Goal: Transaction & Acquisition: Purchase product/service

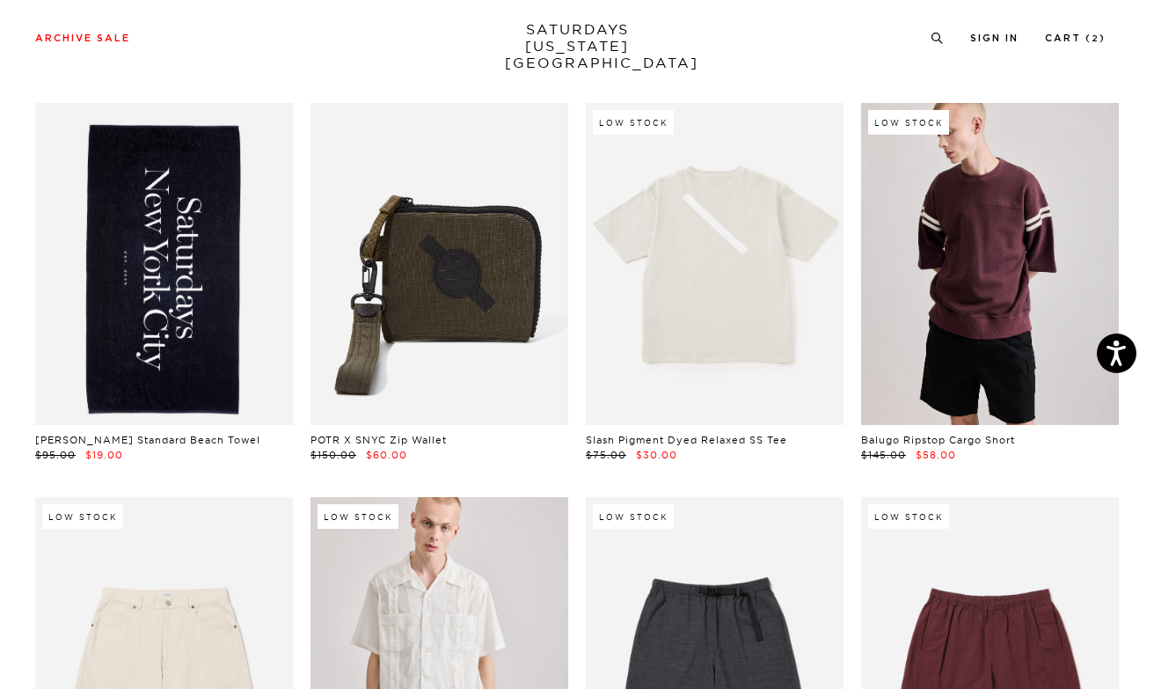
scroll to position [1657, 0]
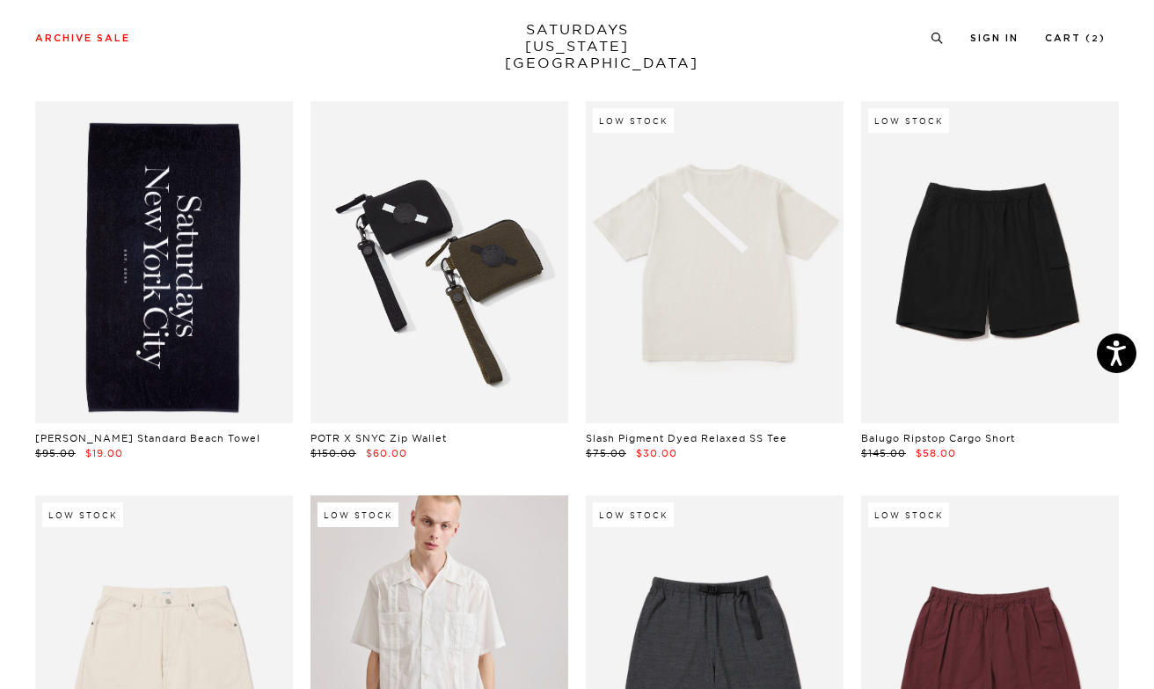
click at [457, 351] on link at bounding box center [440, 262] width 258 height 322
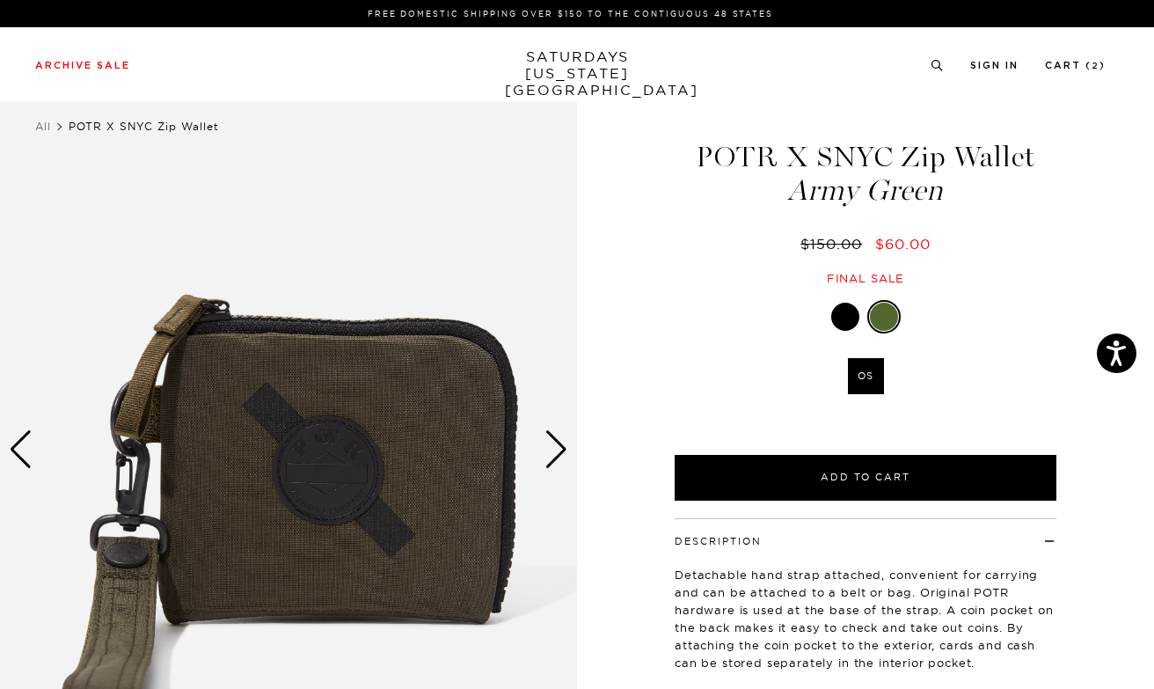
click at [838, 321] on div at bounding box center [845, 317] width 28 height 28
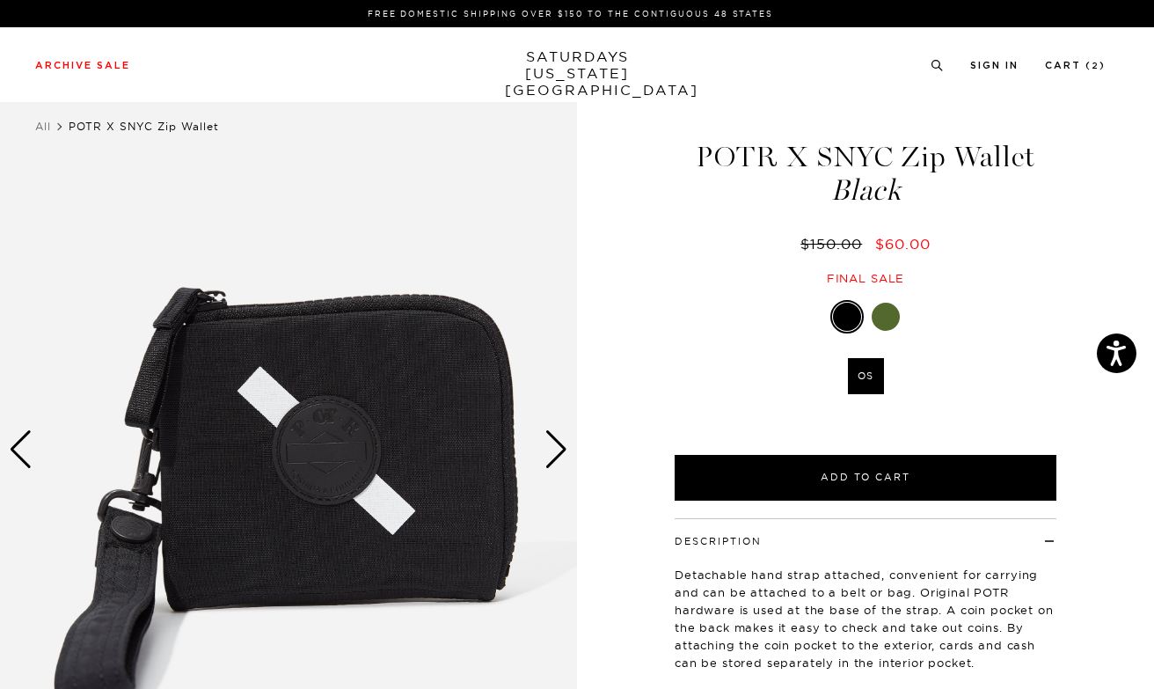
click at [887, 320] on div at bounding box center [886, 317] width 28 height 28
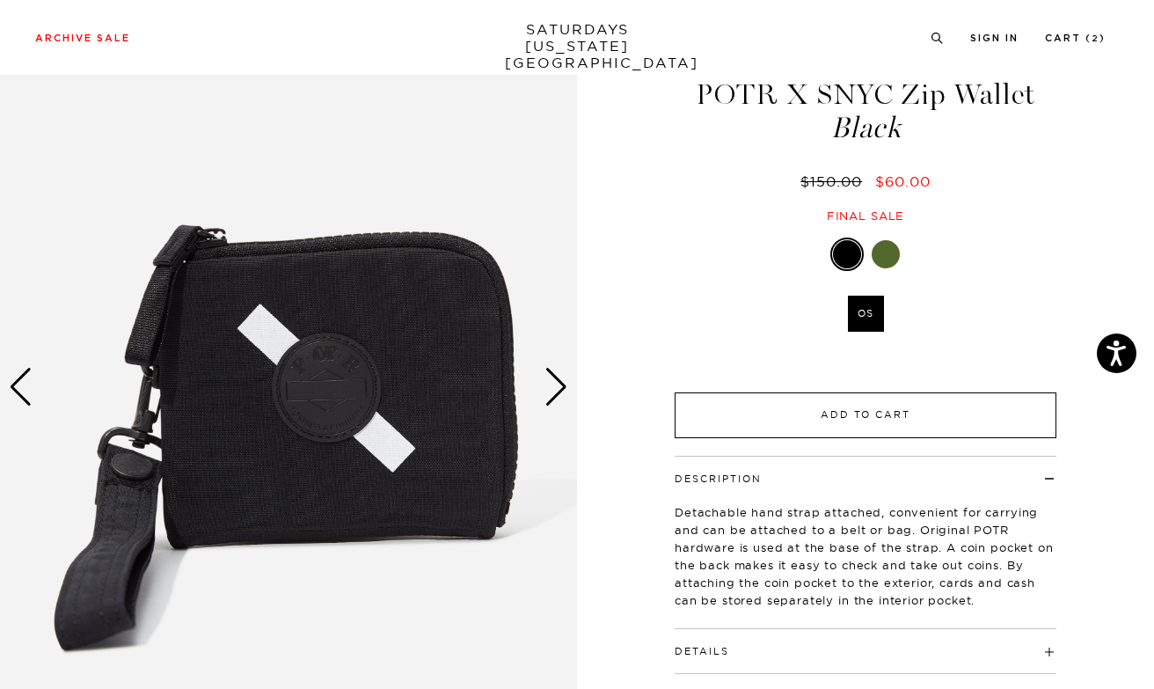
scroll to position [88, 0]
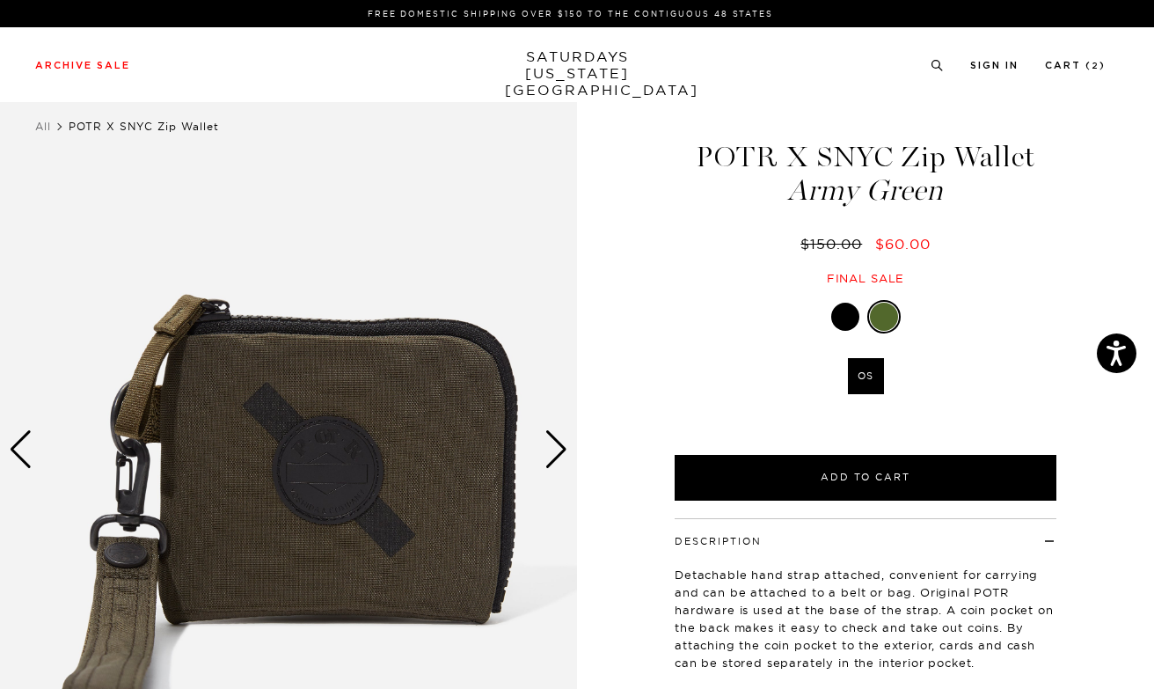
click at [555, 451] on div "Next slide" at bounding box center [557, 449] width 24 height 39
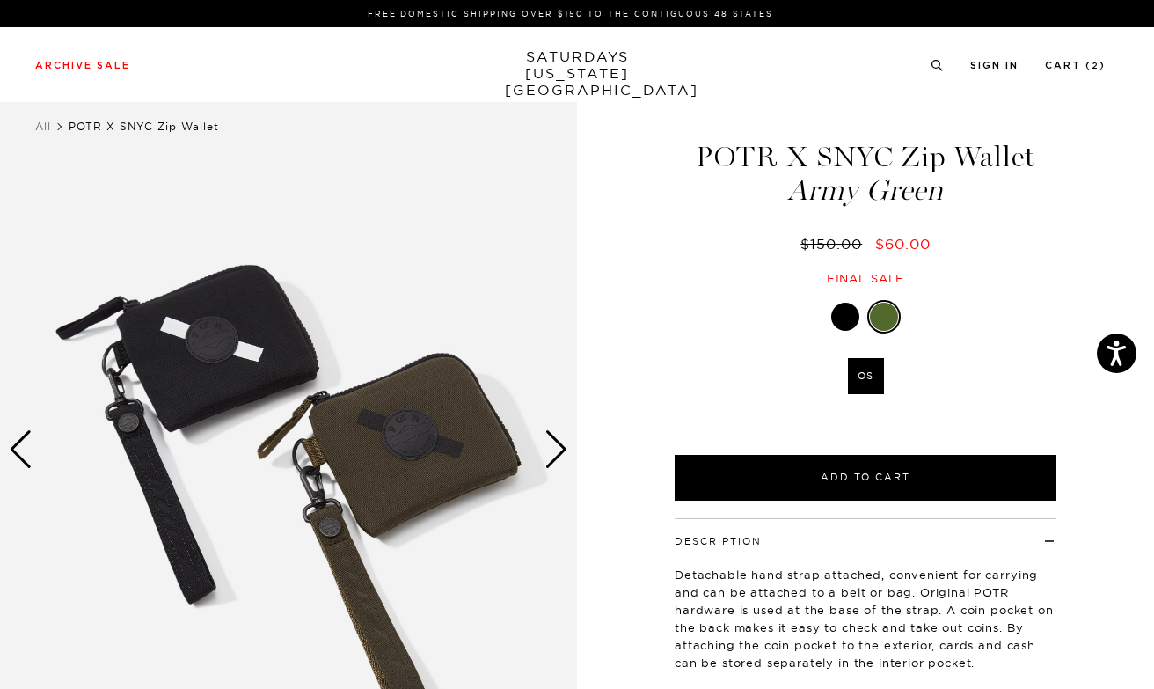
click at [555, 451] on div "Next slide" at bounding box center [557, 449] width 24 height 39
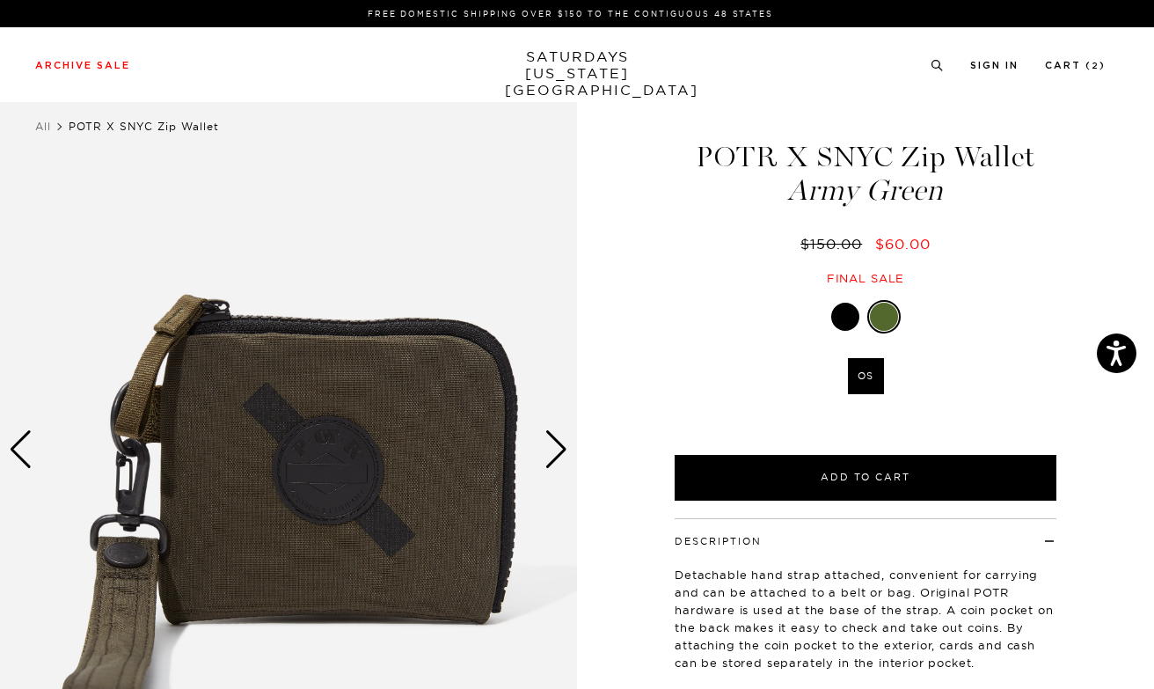
click at [555, 451] on div "Next slide" at bounding box center [557, 449] width 24 height 39
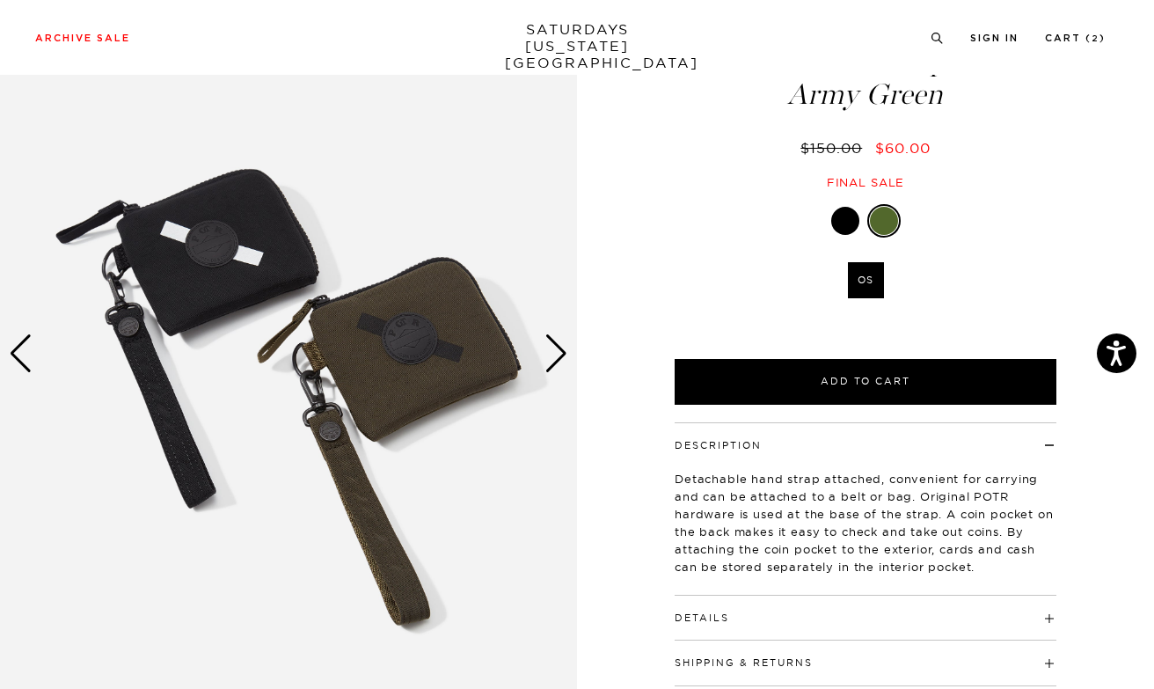
scroll to position [98, 0]
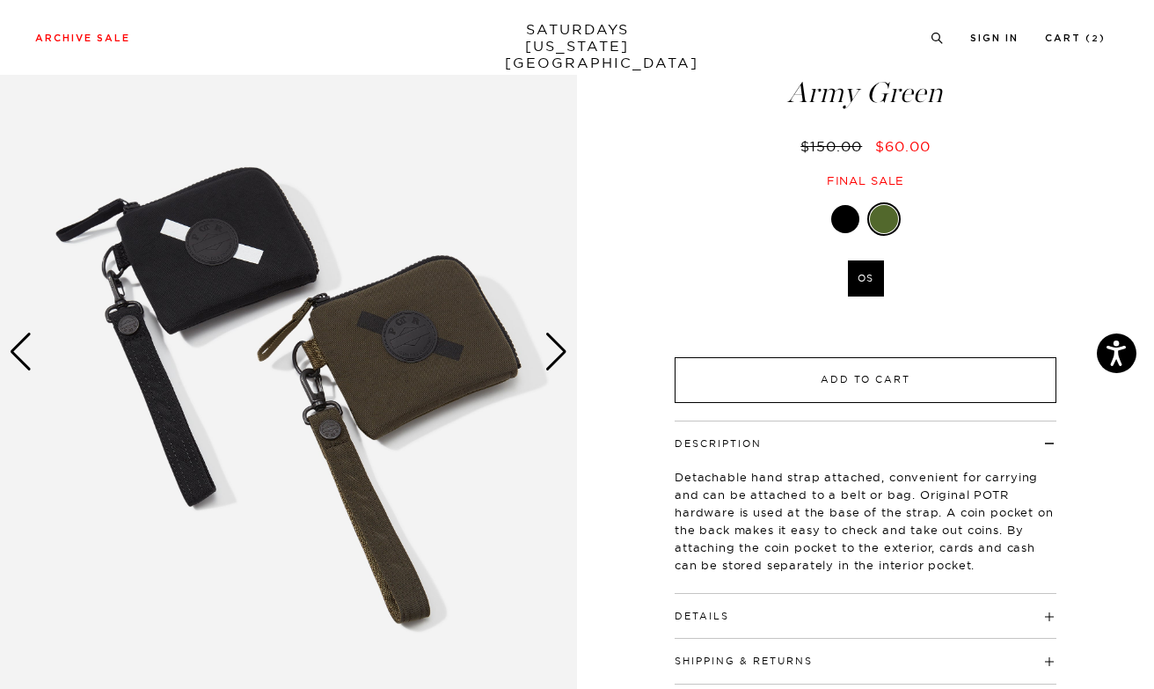
click at [783, 373] on button "Add to Cart" at bounding box center [866, 380] width 382 height 46
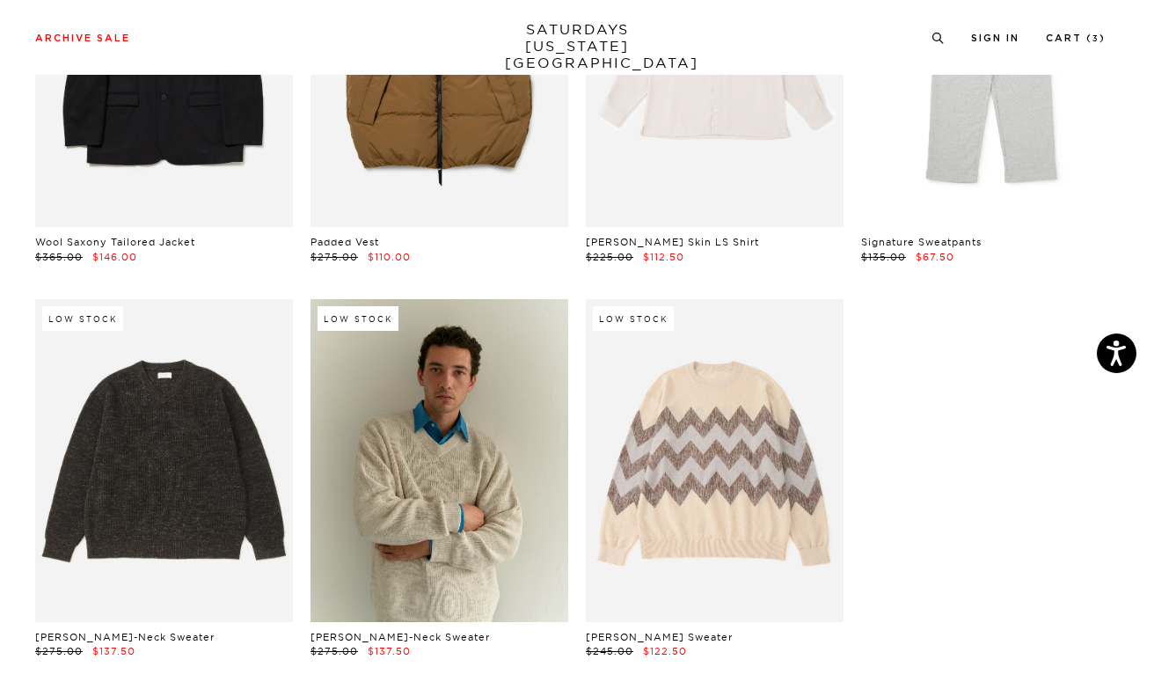
scroll to position [26406, 5]
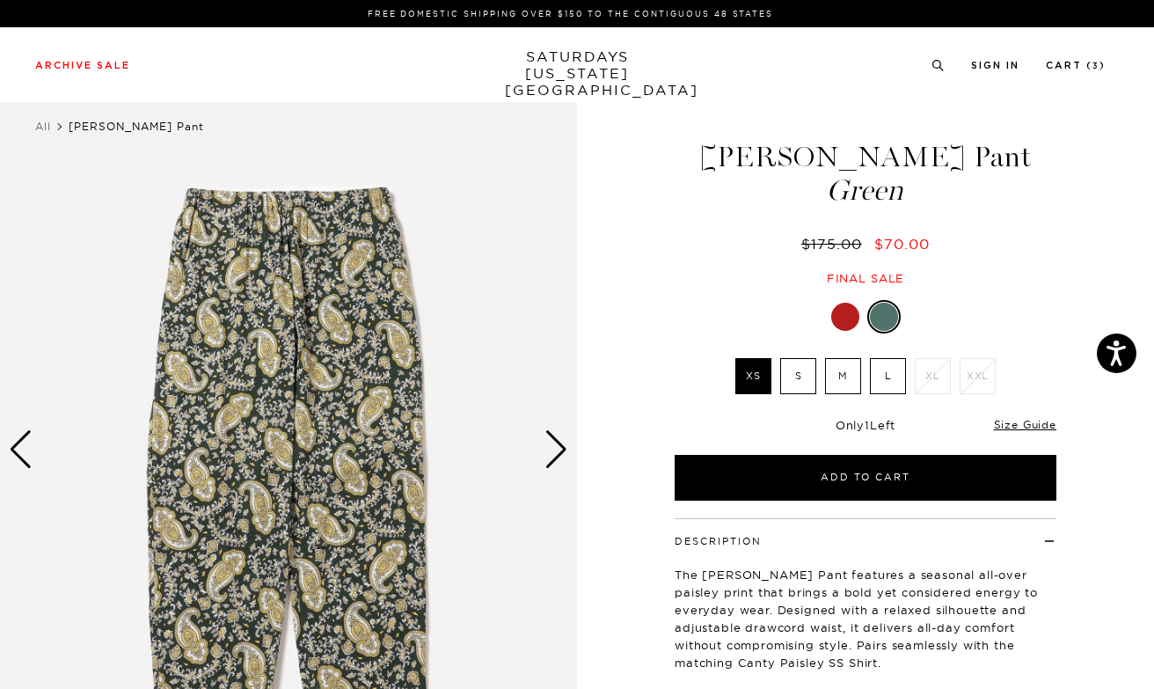
click at [793, 379] on label "S" at bounding box center [798, 376] width 36 height 36
click at [0, 0] on input "S" at bounding box center [0, 0] width 0 height 0
click at [562, 457] on div "Next slide" at bounding box center [557, 449] width 24 height 39
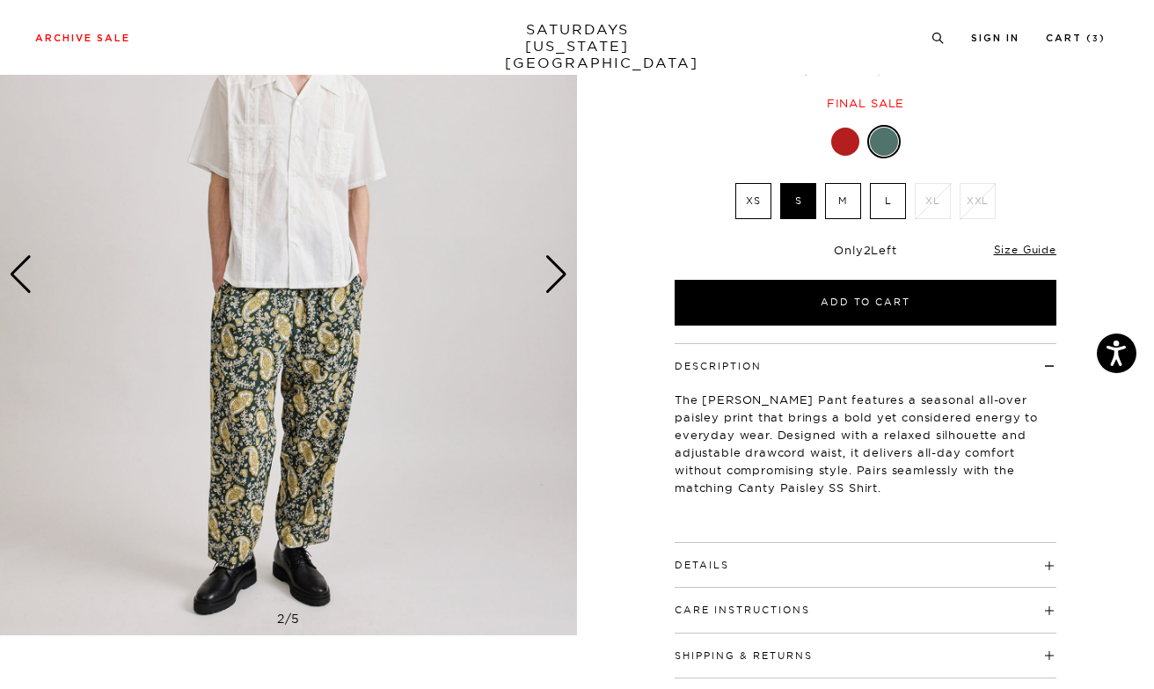
scroll to position [176, 0]
click at [730, 557] on h4 "Details" at bounding box center [866, 556] width 382 height 29
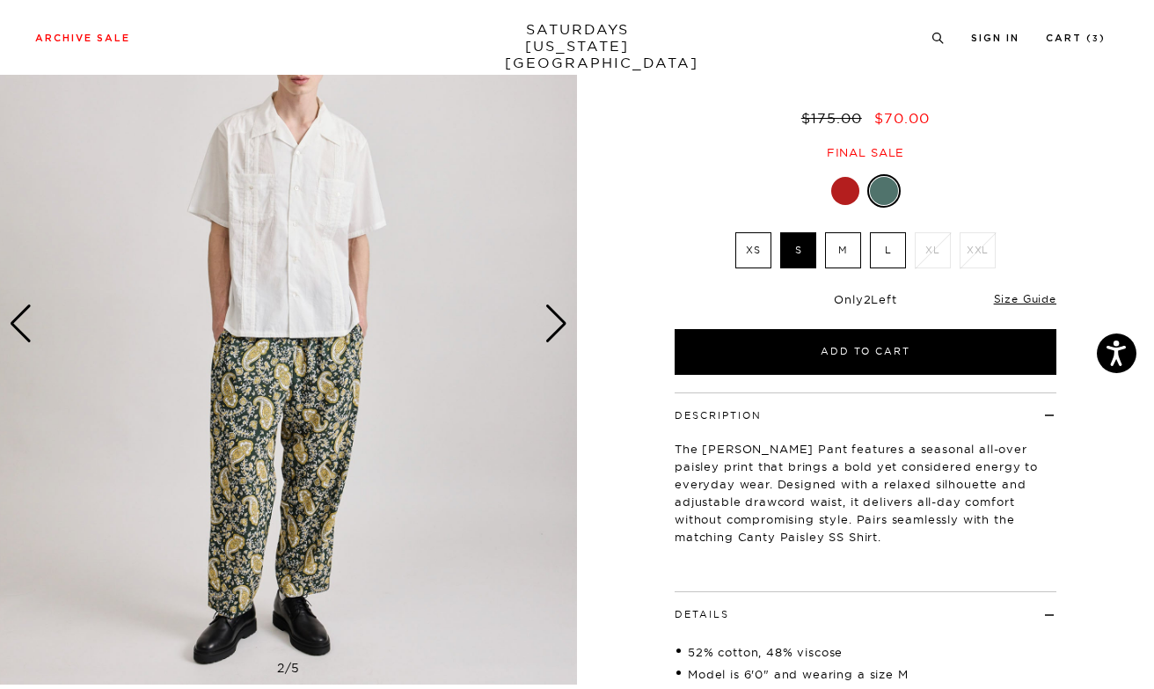
scroll to position [121, 0]
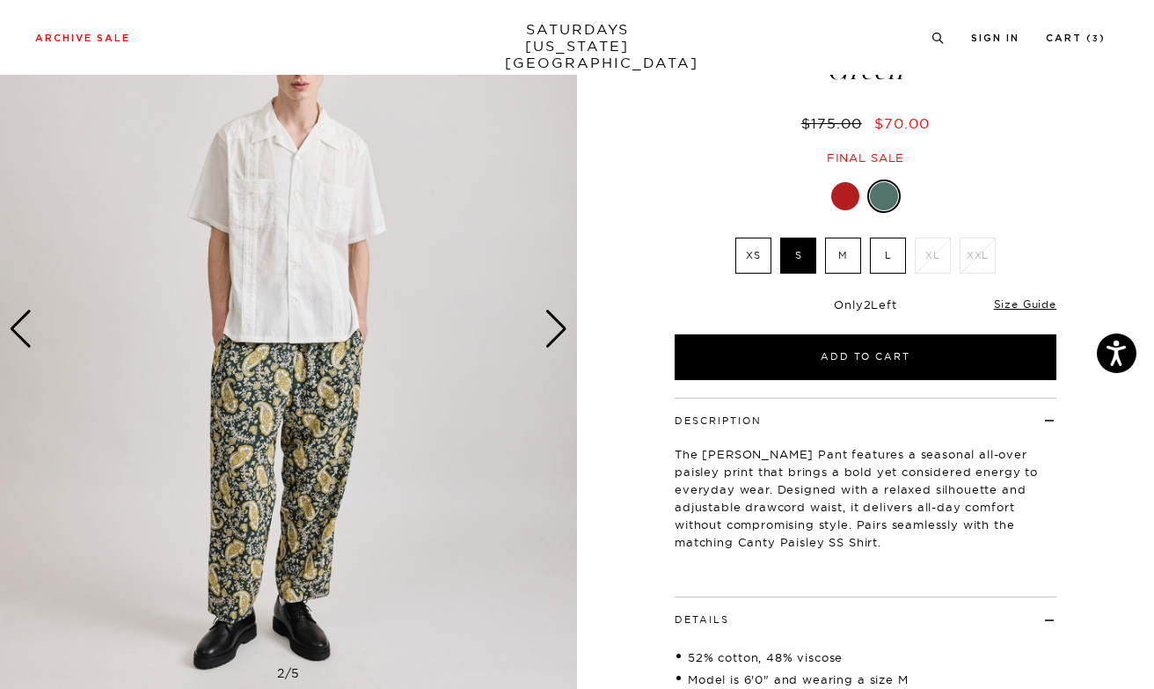
click at [550, 333] on div "Next slide" at bounding box center [557, 329] width 24 height 39
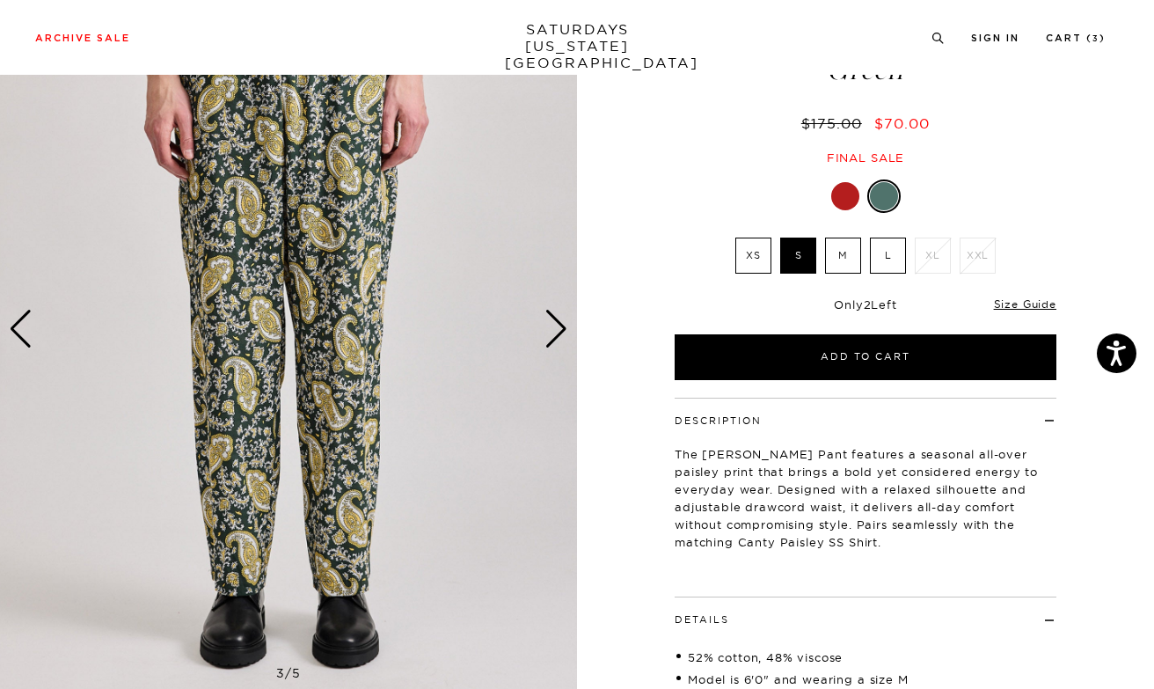
click at [550, 333] on div "Next slide" at bounding box center [557, 329] width 24 height 39
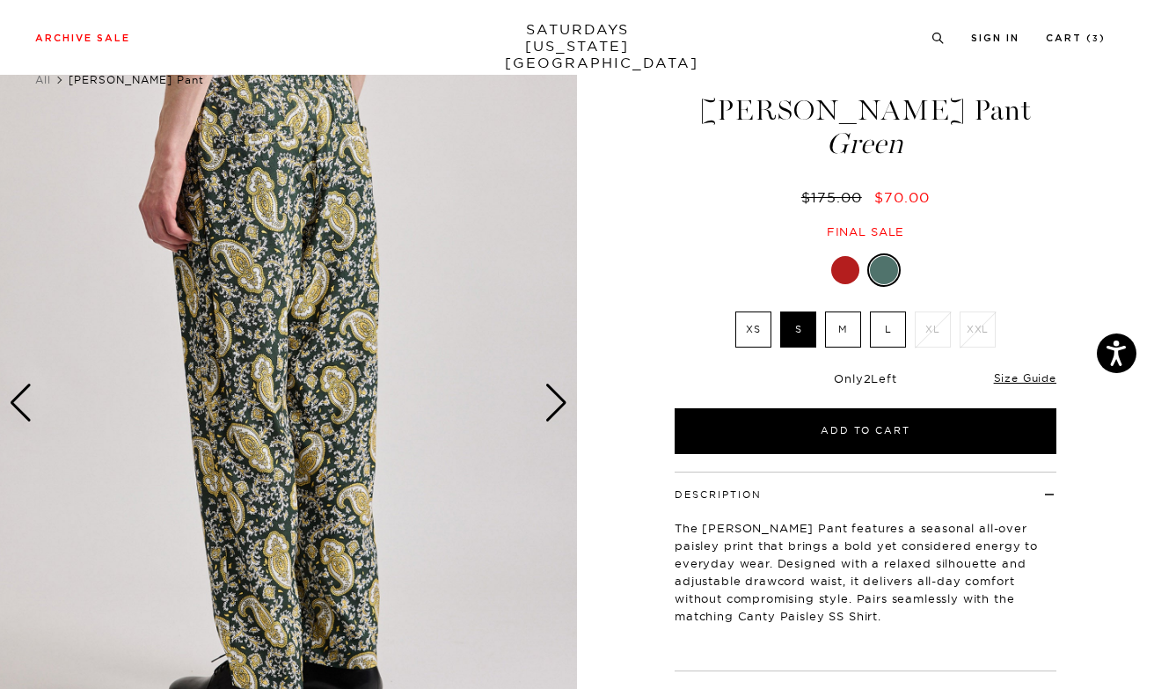
scroll to position [46, 0]
click at [555, 403] on div "Next slide" at bounding box center [557, 403] width 24 height 39
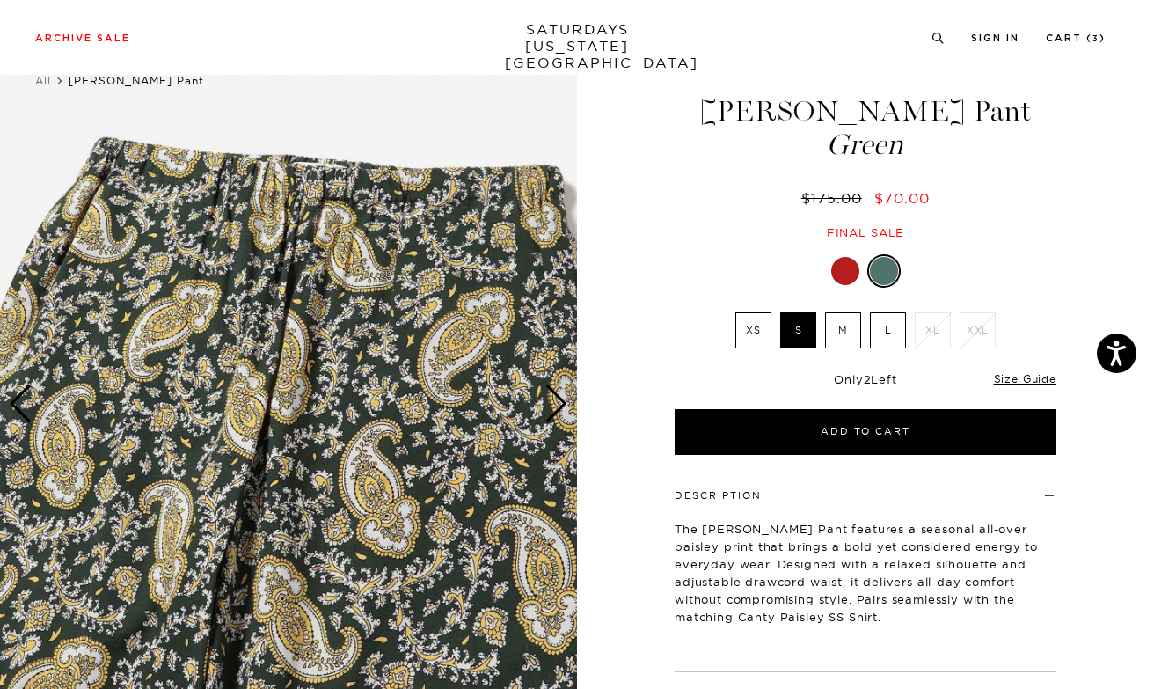
click at [556, 406] on div "Next slide" at bounding box center [557, 403] width 24 height 39
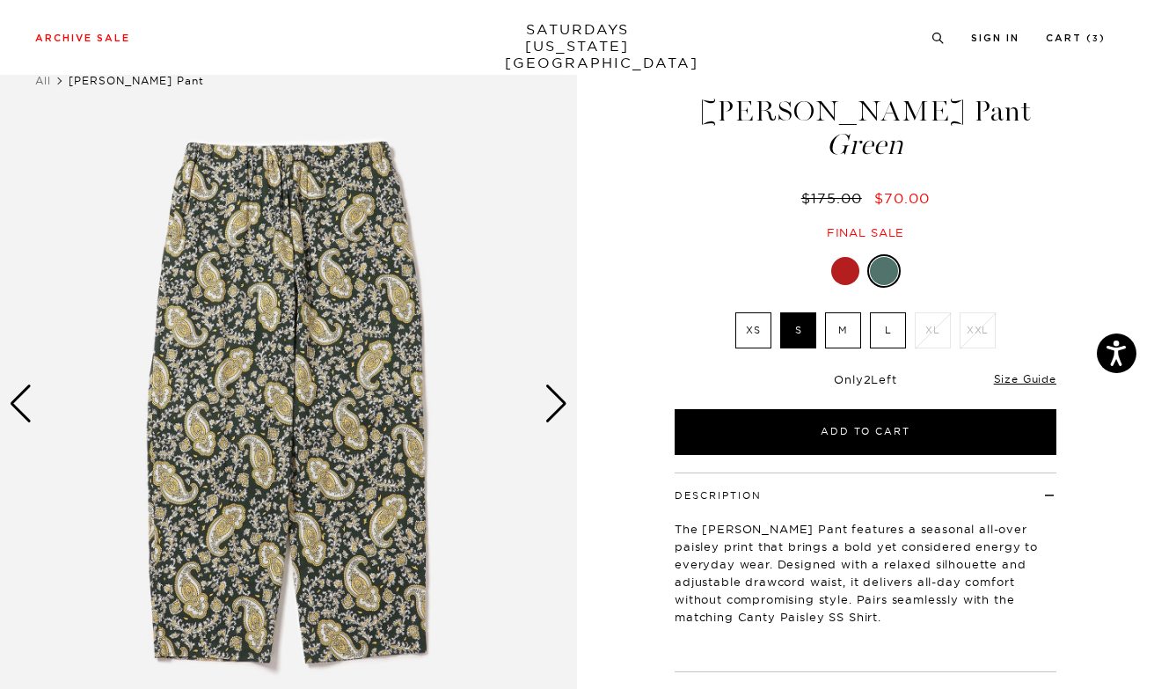
click at [556, 406] on div "Next slide" at bounding box center [557, 403] width 24 height 39
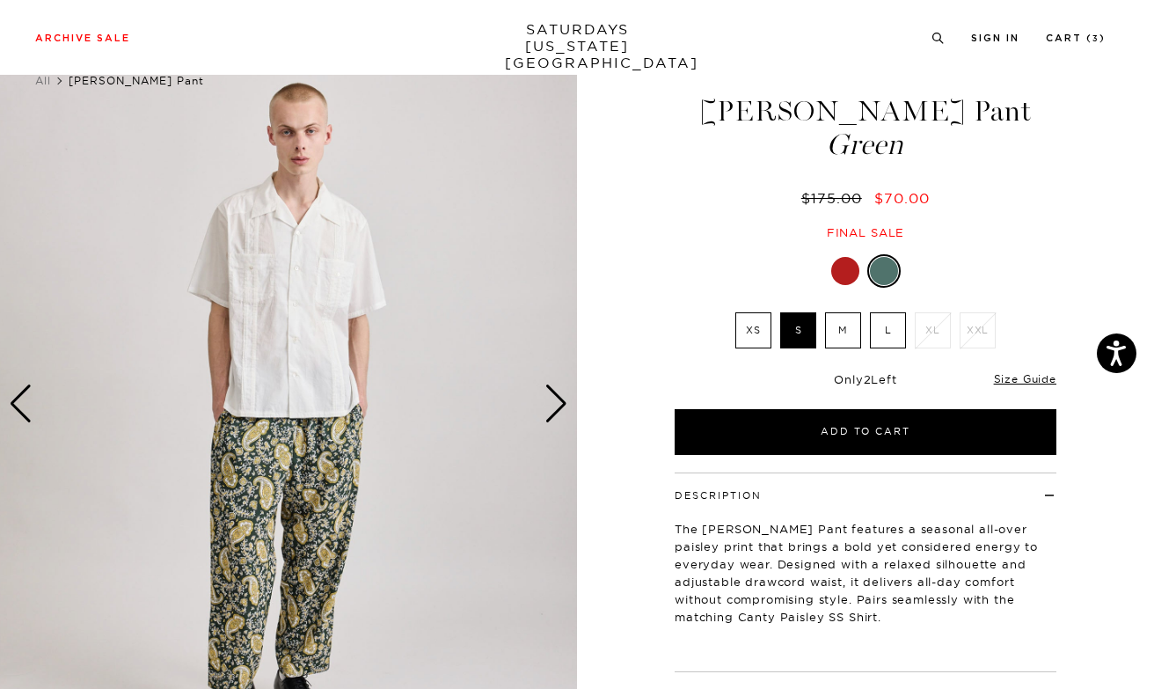
click at [556, 406] on div "Next slide" at bounding box center [557, 403] width 24 height 39
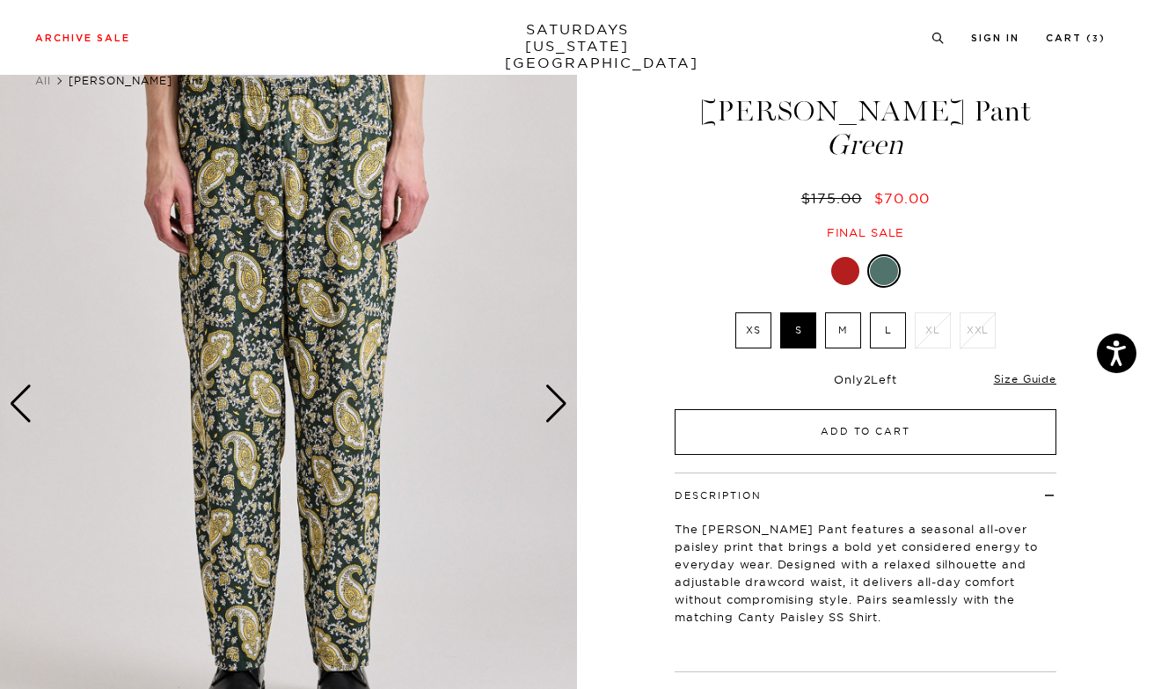
click at [778, 428] on button "Add to Cart" at bounding box center [866, 432] width 382 height 46
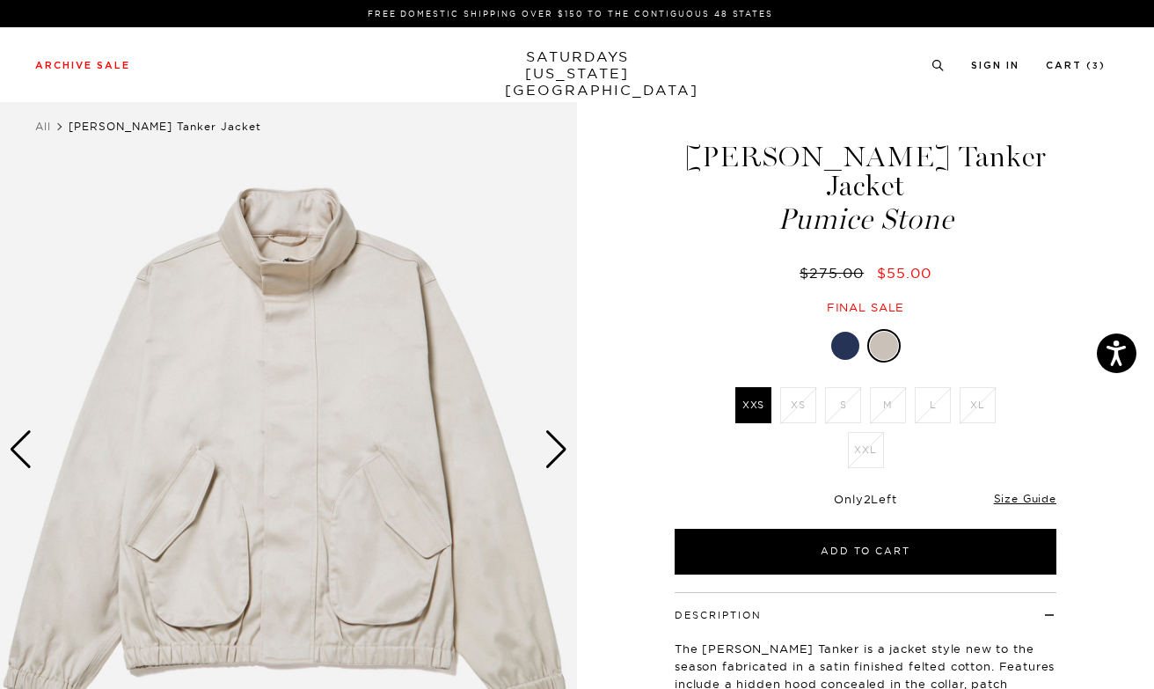
click at [840, 332] on div at bounding box center [845, 346] width 28 height 28
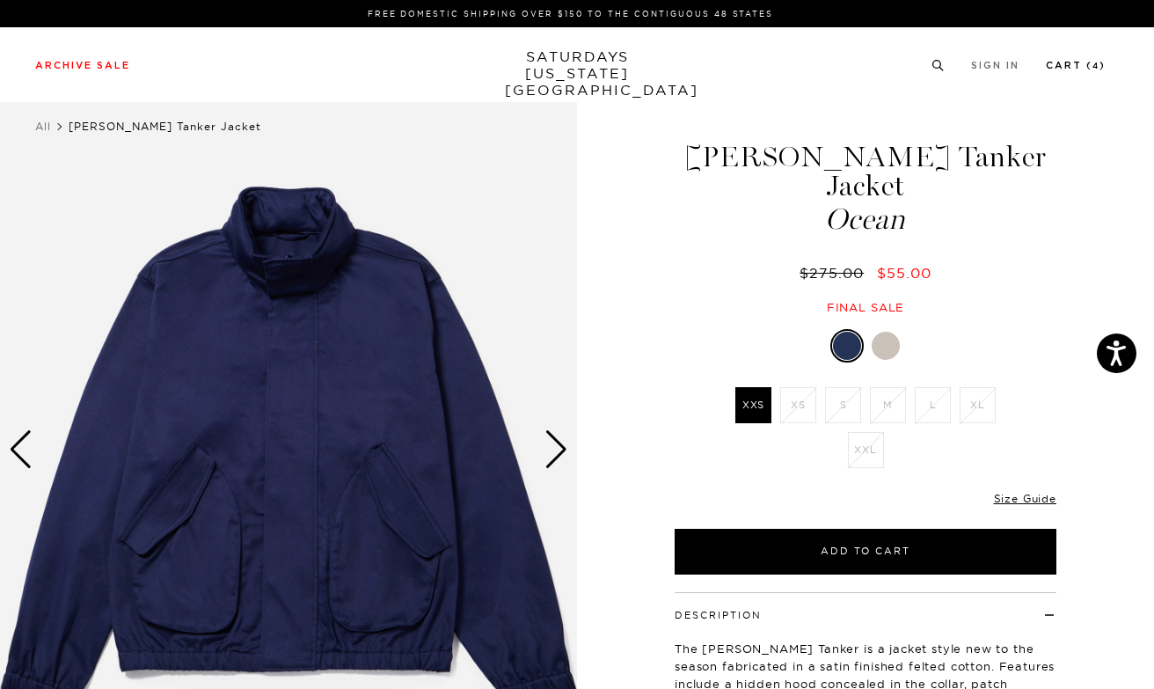
click at [1073, 69] on link "Cart ( 4 )" at bounding box center [1076, 66] width 60 height 10
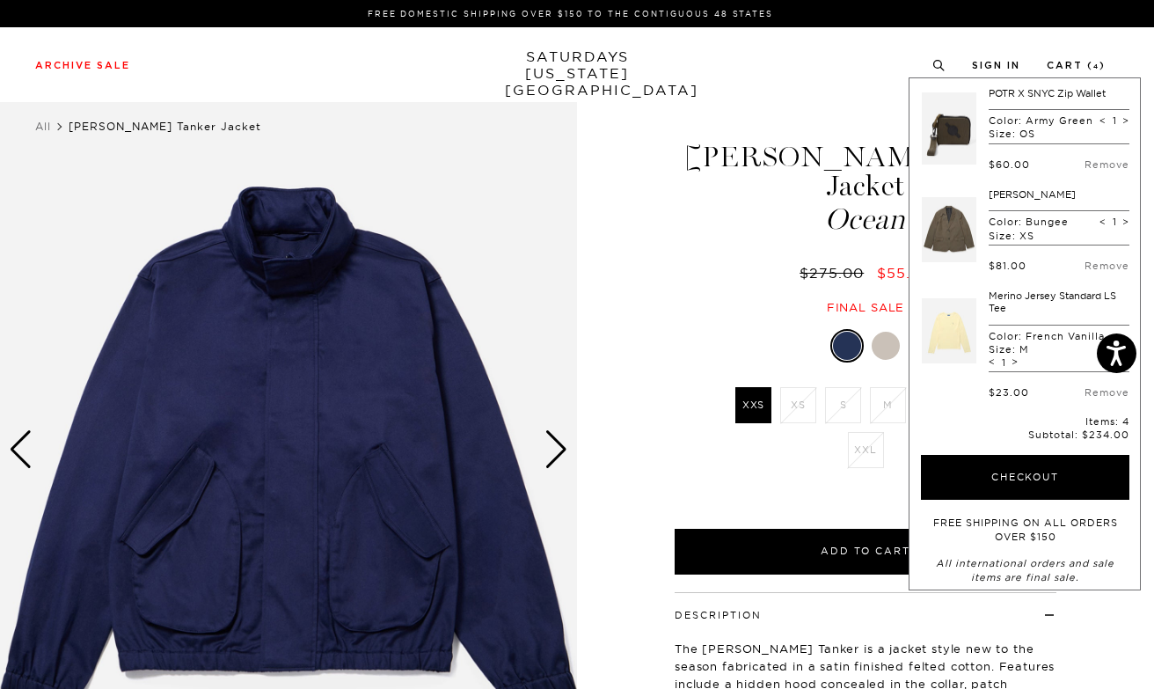
scroll to position [102, 0]
click at [935, 66] on icon at bounding box center [938, 65] width 13 height 11
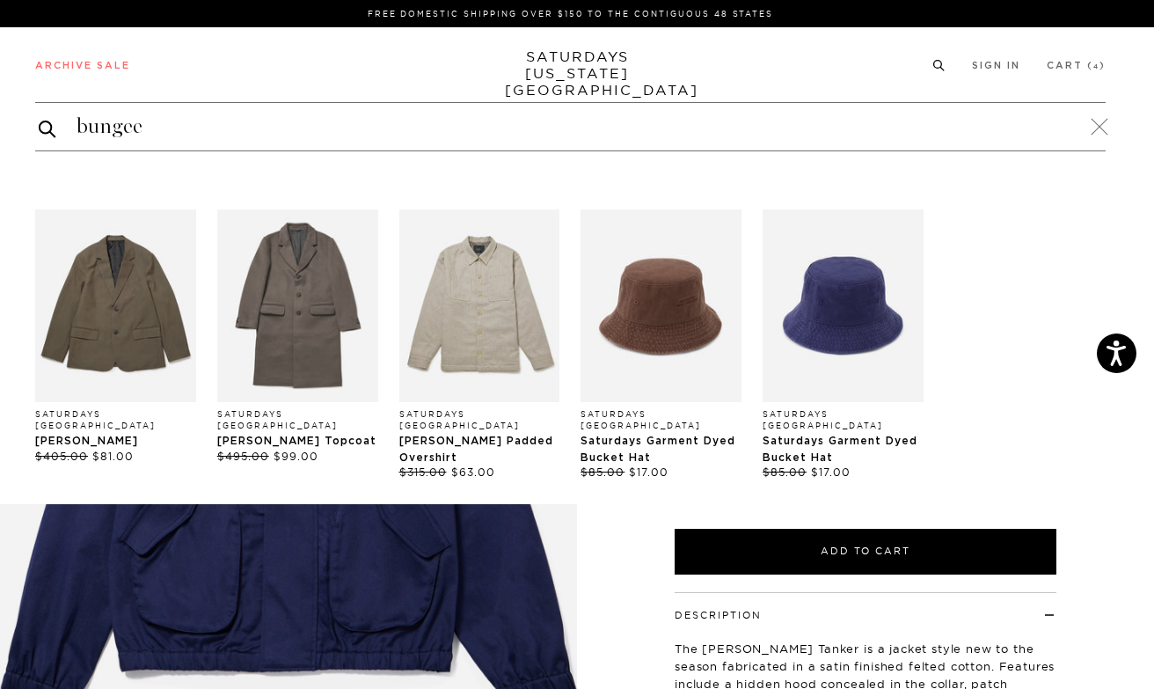
type input "bungee"
click at [48, 128] on button "submit" at bounding box center [48, 128] width 18 height 21
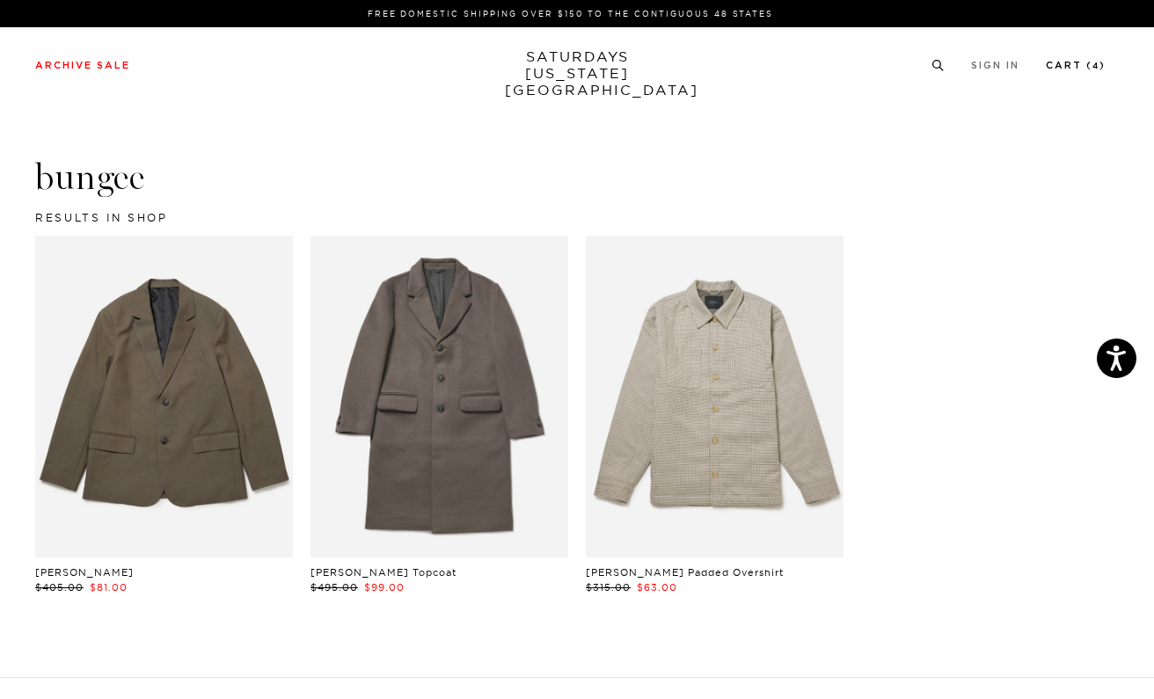
click at [1085, 66] on link "Cart ( 4 )" at bounding box center [1076, 66] width 60 height 10
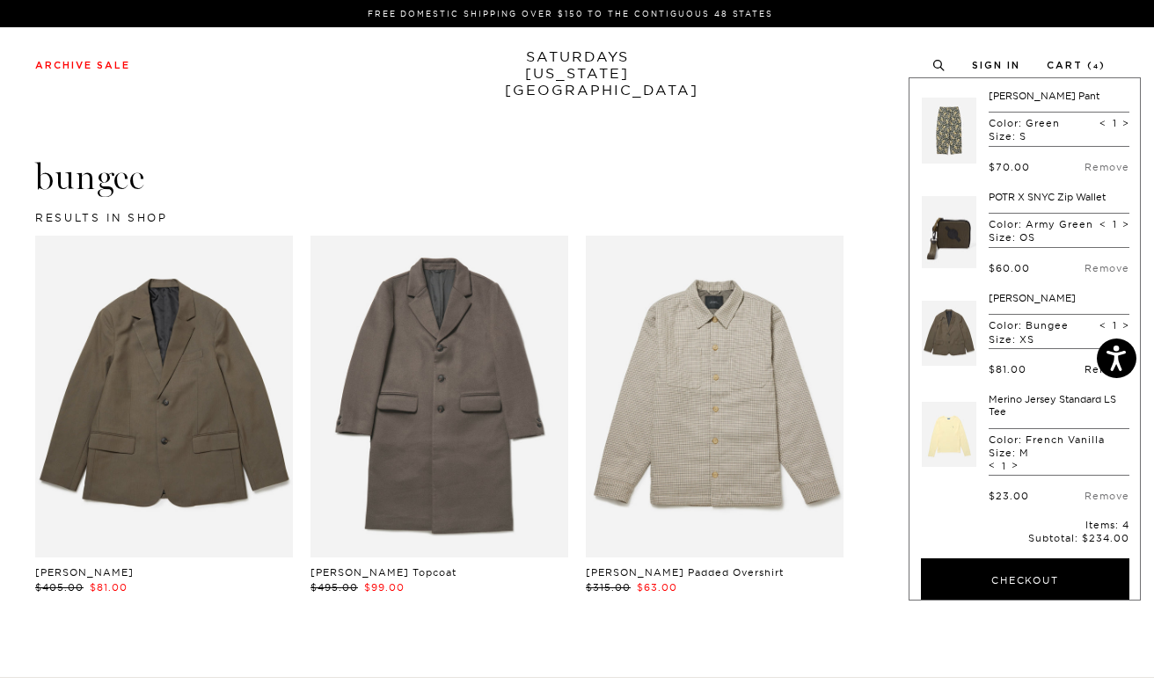
click at [1089, 376] on link "Remove" at bounding box center [1107, 369] width 45 height 12
